Goal: Task Accomplishment & Management: Use online tool/utility

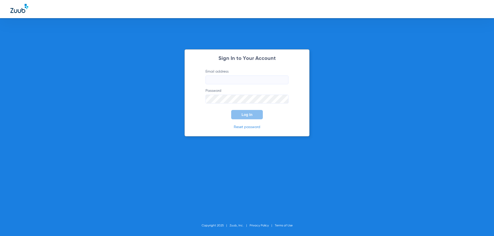
type input "[PERSON_NAME][EMAIL_ADDRESS][DOMAIN_NAME]"
click at [143, 104] on div "Sign In to Your Account Email address [PERSON_NAME][EMAIL_ADDRESS][DOMAIN_NAME]…" at bounding box center [247, 118] width 494 height 236
click at [241, 117] on button "Log In" at bounding box center [247, 114] width 32 height 9
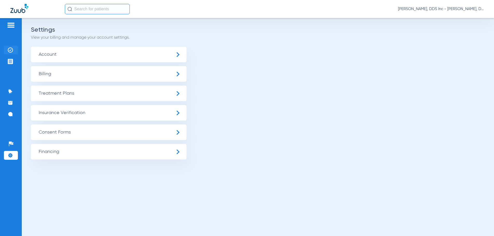
click at [10, 50] on img at bounding box center [10, 49] width 5 height 5
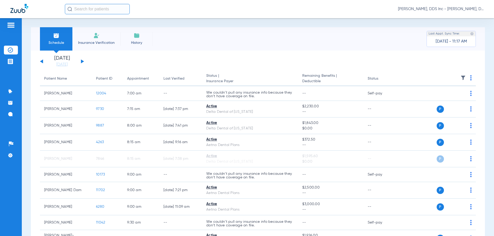
click at [93, 44] on span "Insurance Verification" at bounding box center [96, 42] width 40 height 5
